Goal: Task Accomplishment & Management: Manage account settings

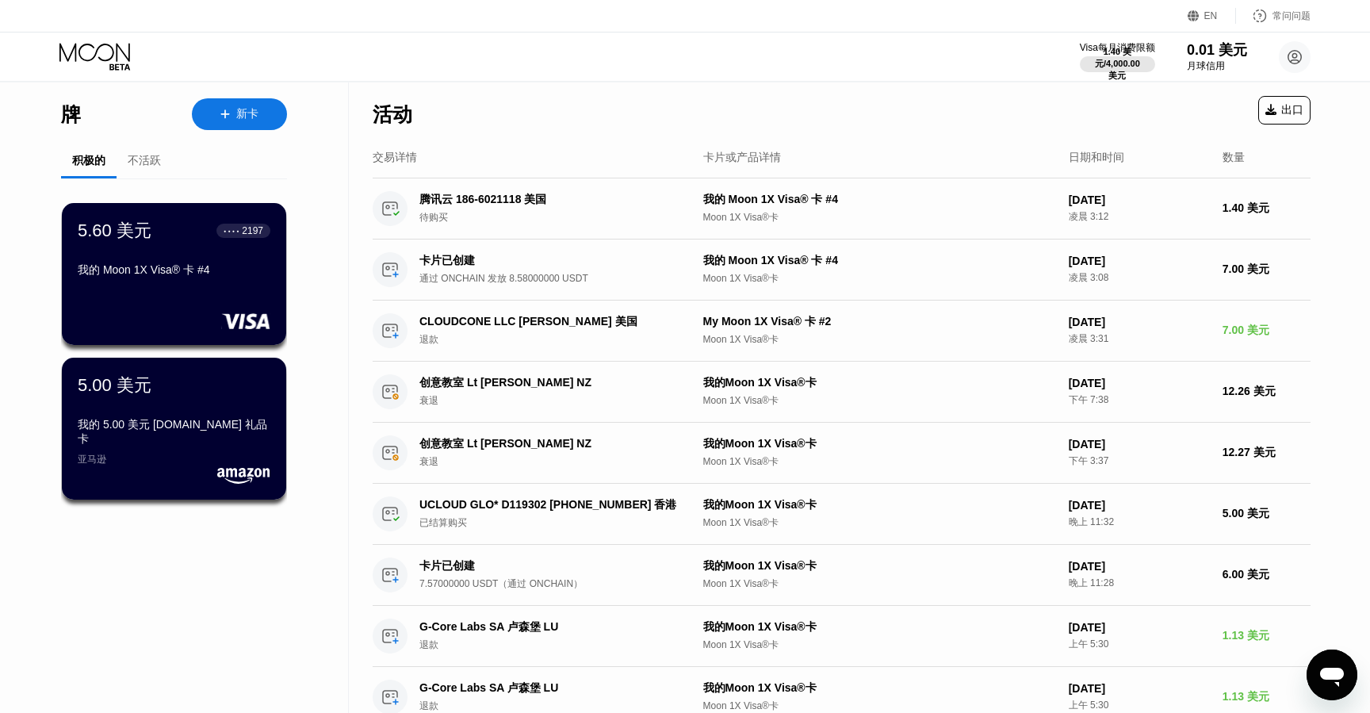
click at [195, 265] on div "5.60 美元 ● ● ● ● 2197 我的 Moon 1X Visa® 卡 #4" at bounding box center [174, 251] width 193 height 65
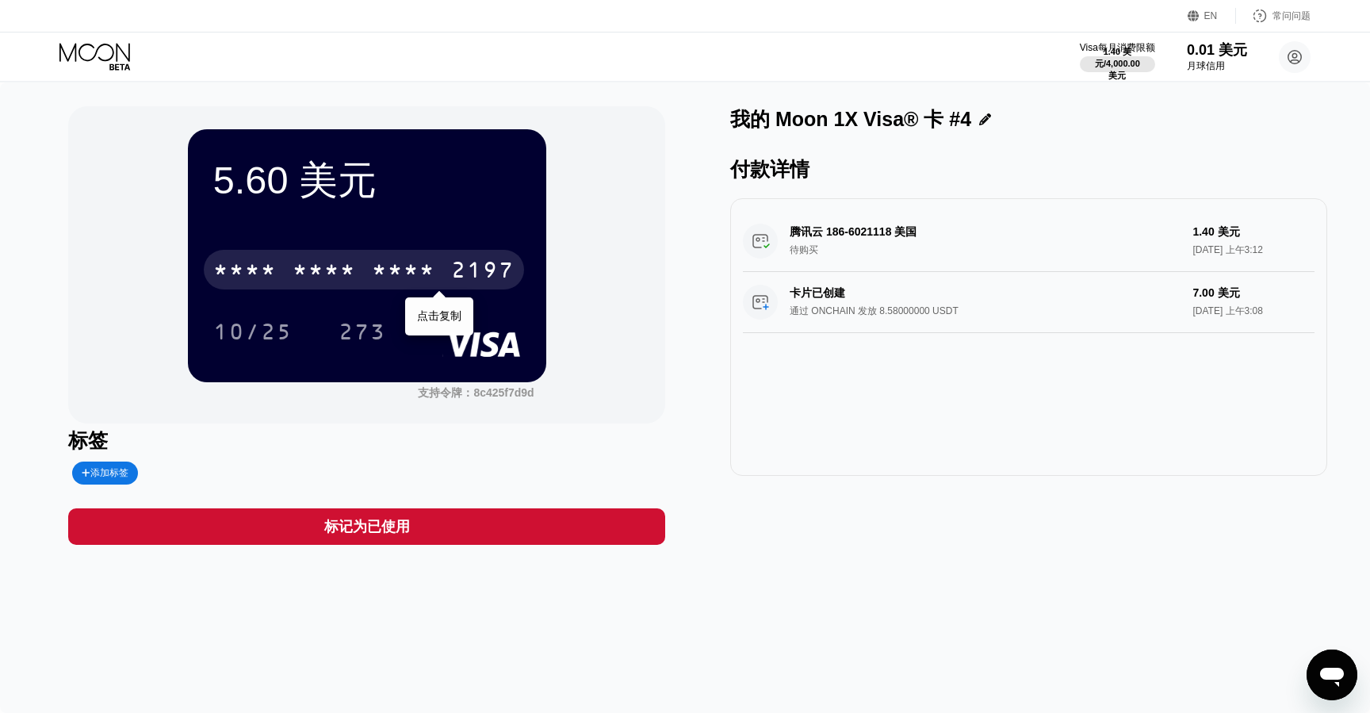
click at [427, 263] on div "* * * * * * * * * * * * 2197" at bounding box center [364, 270] width 320 height 40
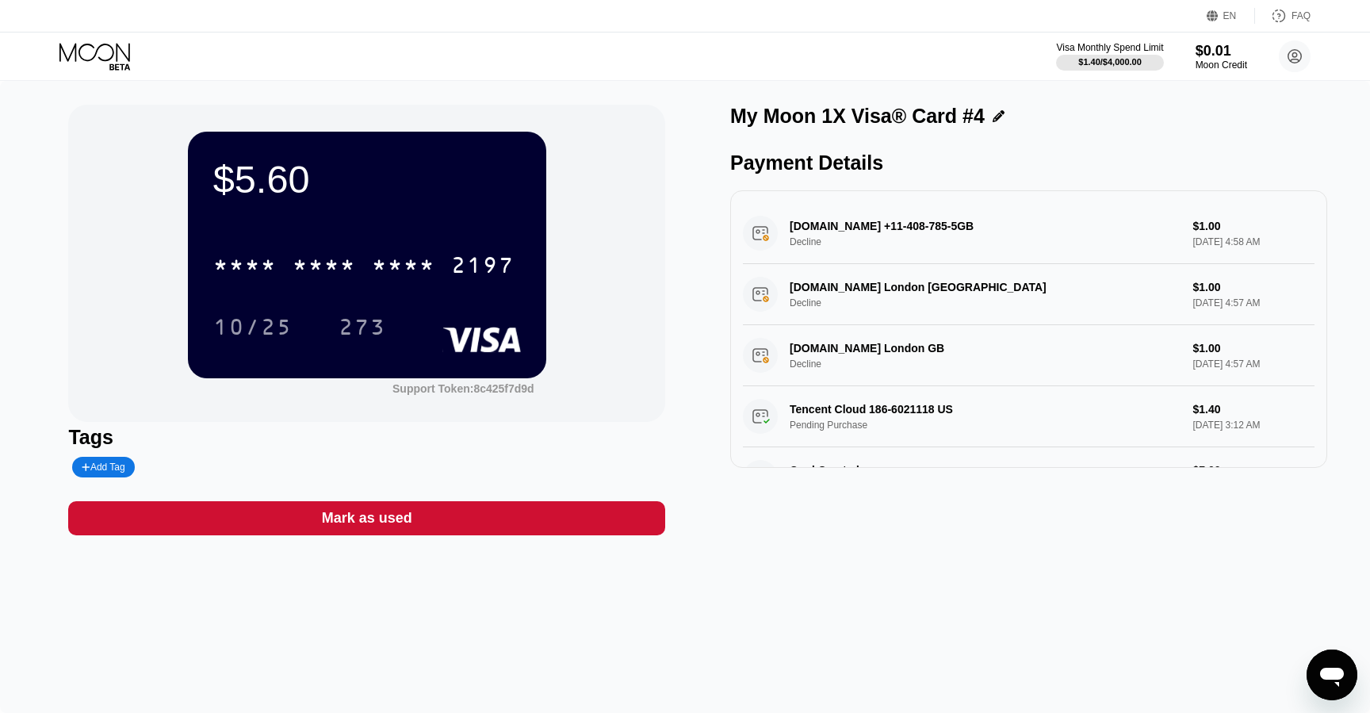
click at [760, 30] on div "EN Language English Save FAQ" at bounding box center [685, 16] width 1370 height 33
click at [702, 195] on div "$5.60 * * * * * * * * * * * * 2197 10/25 273 Support Token: 8c425f7d9d Tags Add…" at bounding box center [684, 320] width 1233 height 431
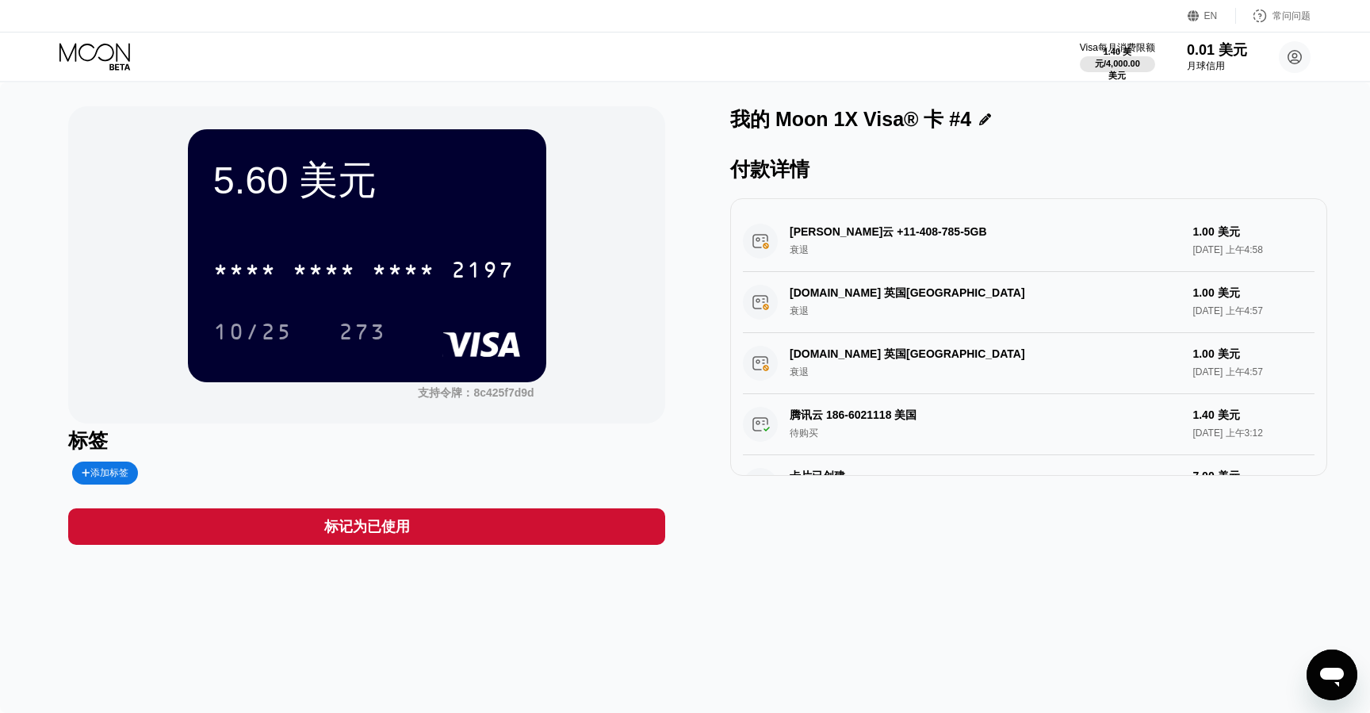
click at [810, 236] on div "阿里云 +11-408-785-5GB 衰退 1.00 美元 2025年8月20日 上午4:58" at bounding box center [1029, 241] width 572 height 61
click at [850, 239] on div "阿里云 +11-408-785-5GB 衰退 1.00 美元 2025年8月20日 上午4:58" at bounding box center [1029, 241] width 572 height 61
click at [863, 232] on div "阿里云 +11-408-785-5GB 衰退 1.00 美元 2025年8月20日 上午4:58" at bounding box center [1029, 241] width 572 height 61
click at [914, 299] on div "ALIBABACLOUD.COM 英国伦敦 衰退 1.00 美元 2025年8月20日 上午4:57" at bounding box center [1029, 302] width 572 height 61
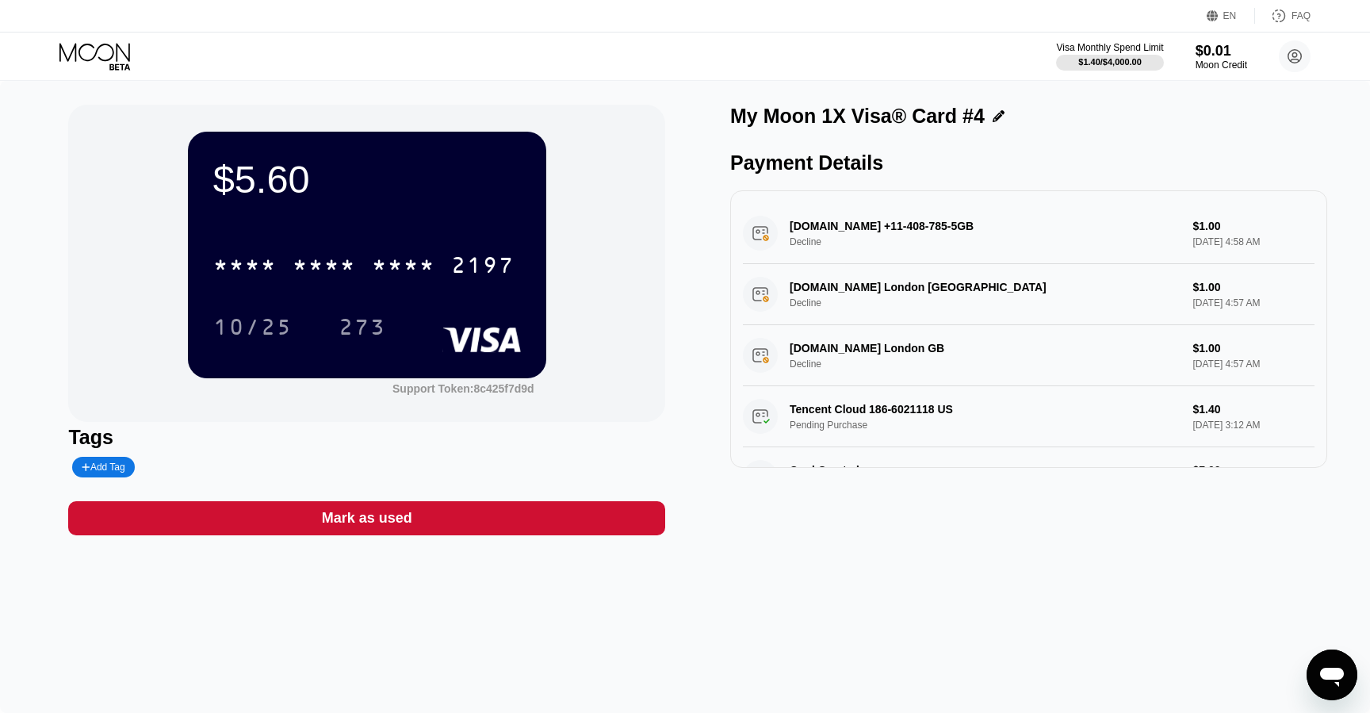
click at [665, 73] on div "Visa Monthly Spend Limit $1.40 / $4,000.00 $0.01 Moon Credit huiumiad@mailsbay.…" at bounding box center [685, 57] width 1370 height 48
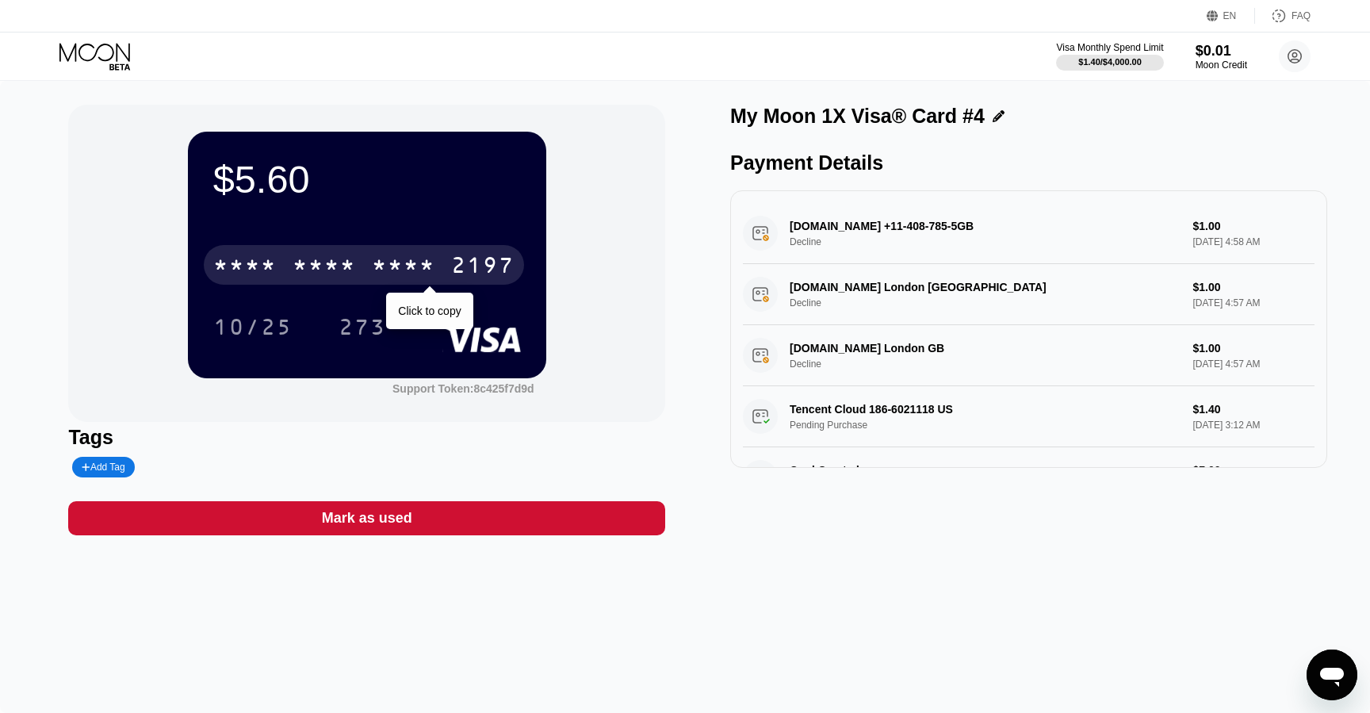
click at [383, 267] on div "* * * *" at bounding box center [403, 267] width 63 height 25
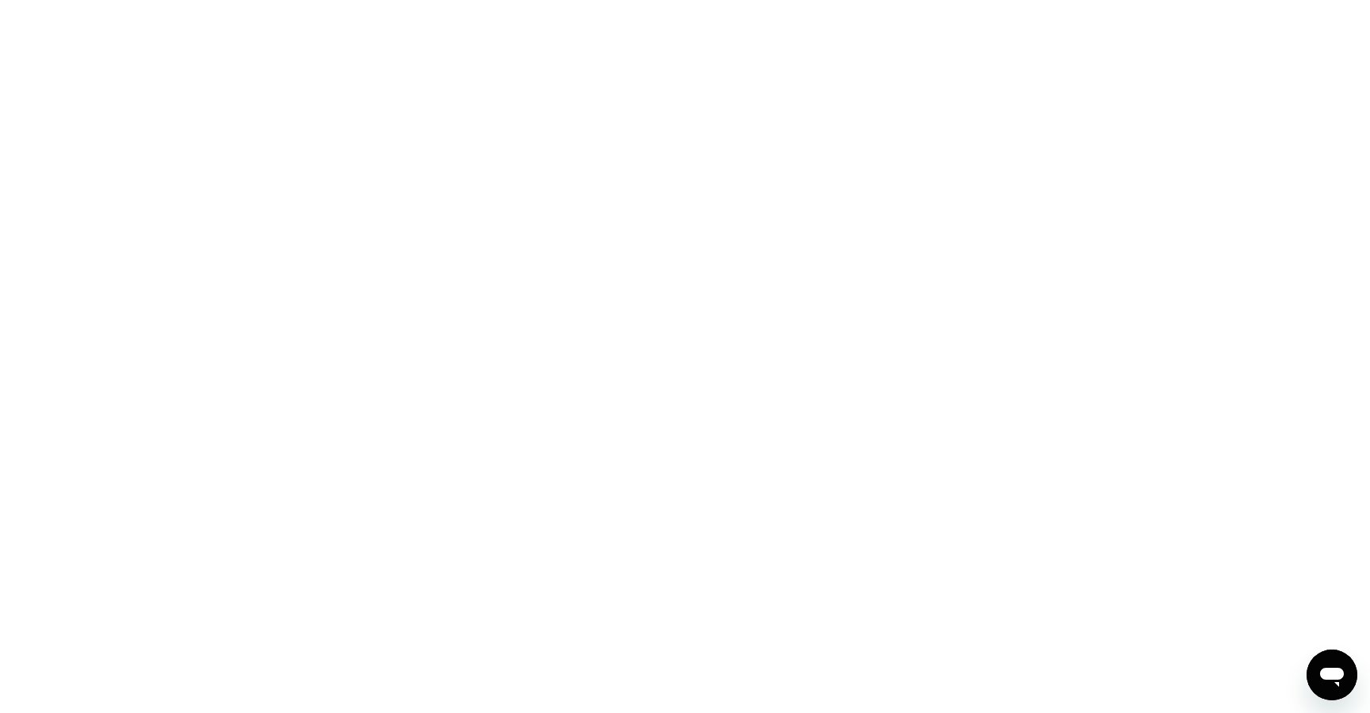
click at [694, 146] on div at bounding box center [685, 356] width 1370 height 713
